Goal: Register for event/course

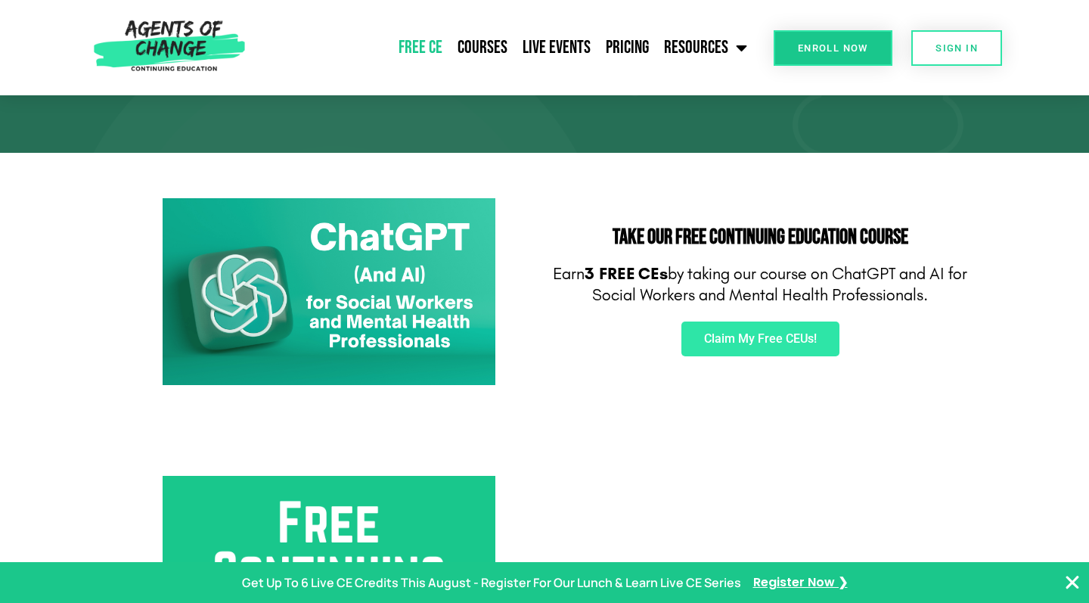
scroll to position [176, 0]
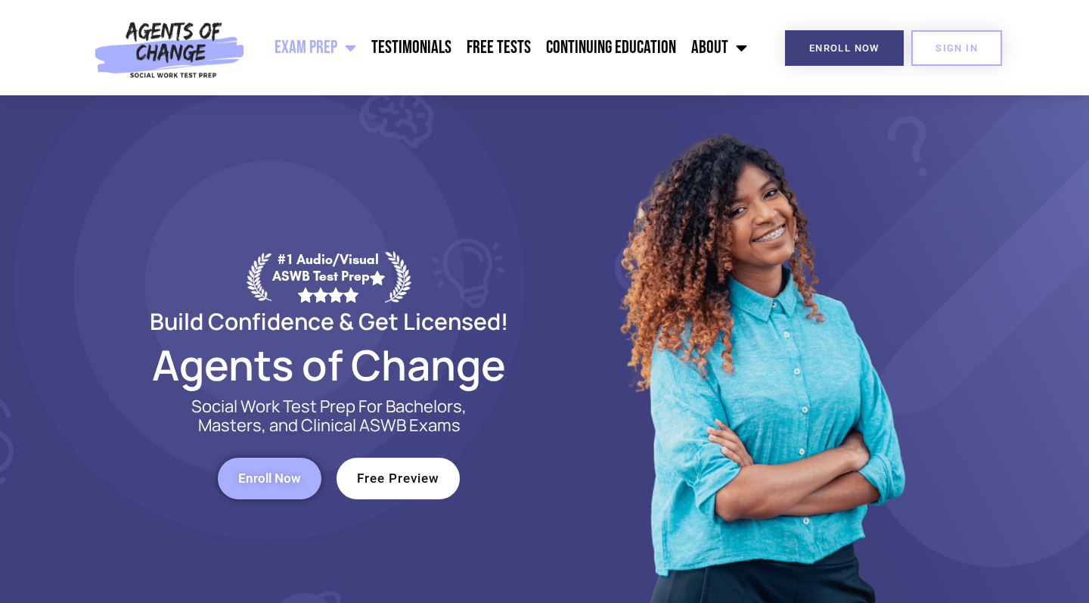
click at [970, 51] on span "SIGN IN" at bounding box center [957, 48] width 42 height 10
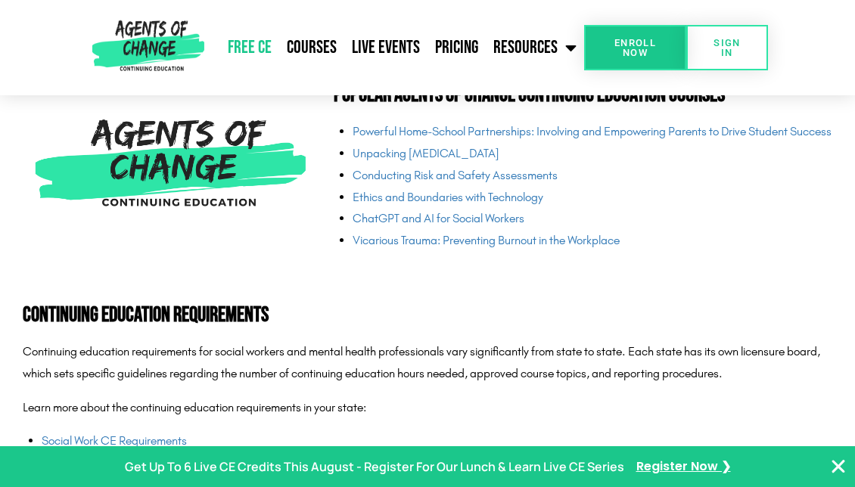
scroll to position [3618, 0]
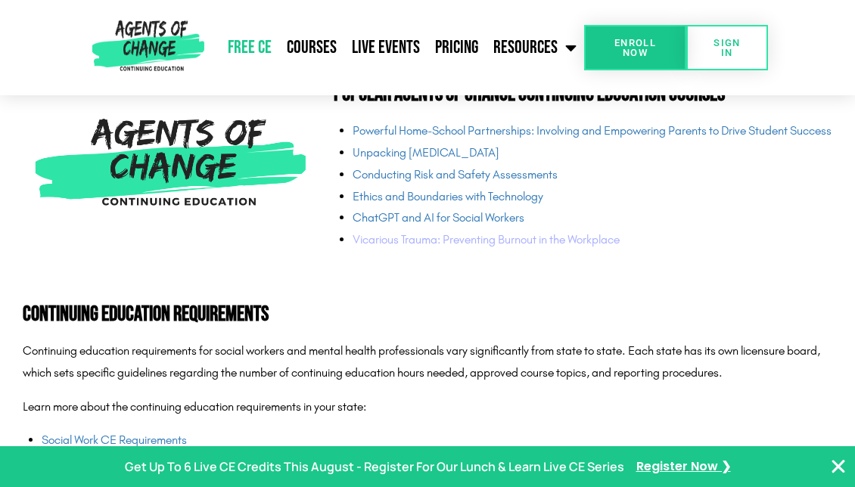
click at [395, 247] on link "Vicarious Trauma: Preventing Burnout in the Workplace" at bounding box center [485, 239] width 267 height 14
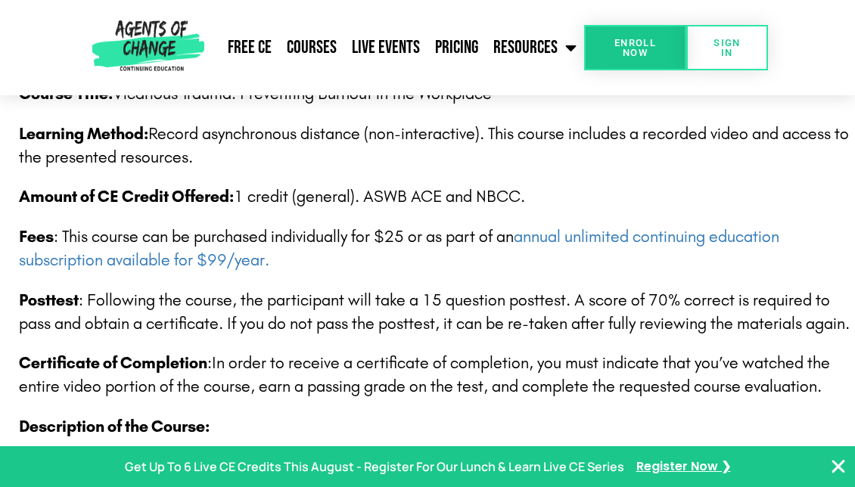
scroll to position [433, 0]
